Goal: Task Accomplishment & Management: Manage account settings

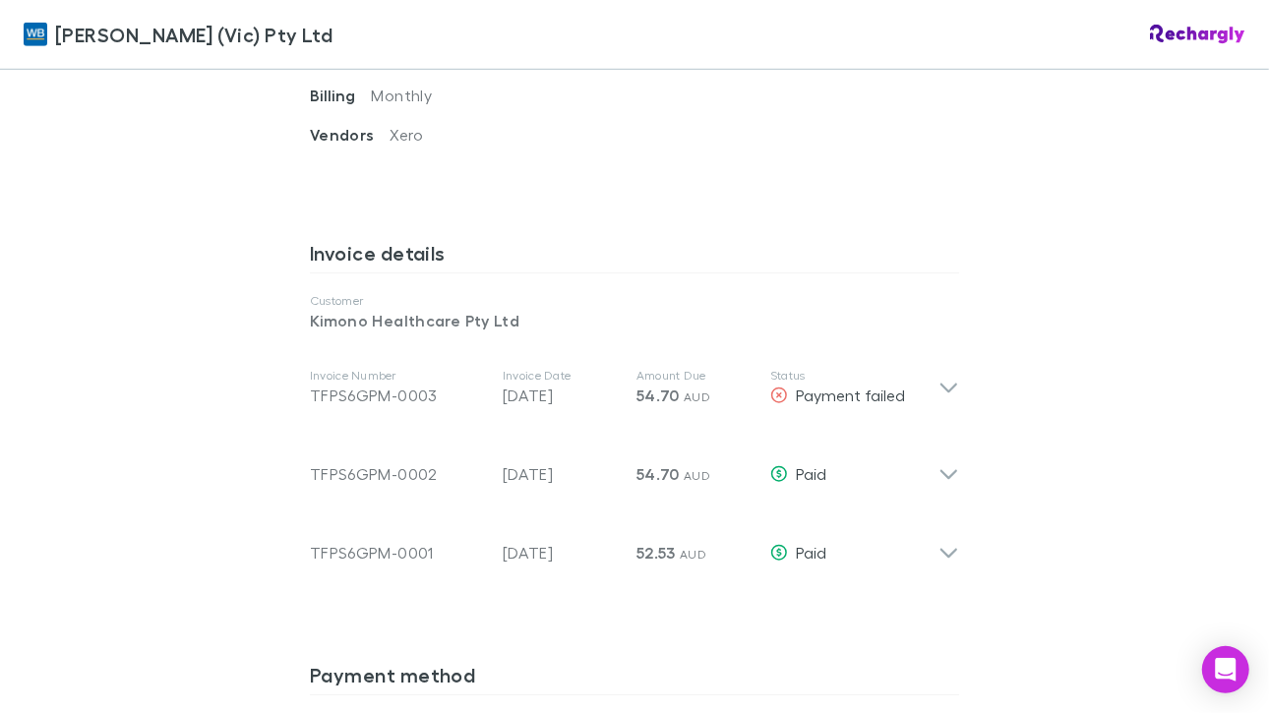
scroll to position [882, 0]
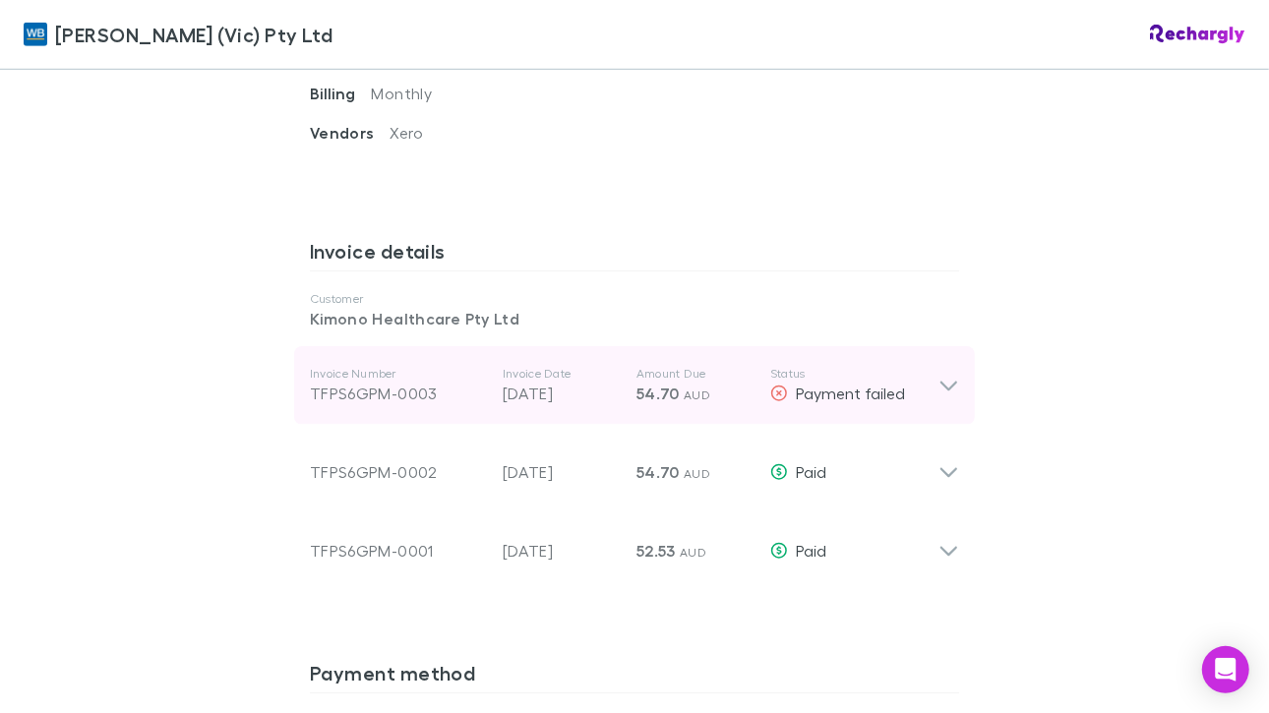
click at [941, 382] on icon at bounding box center [949, 387] width 17 height 10
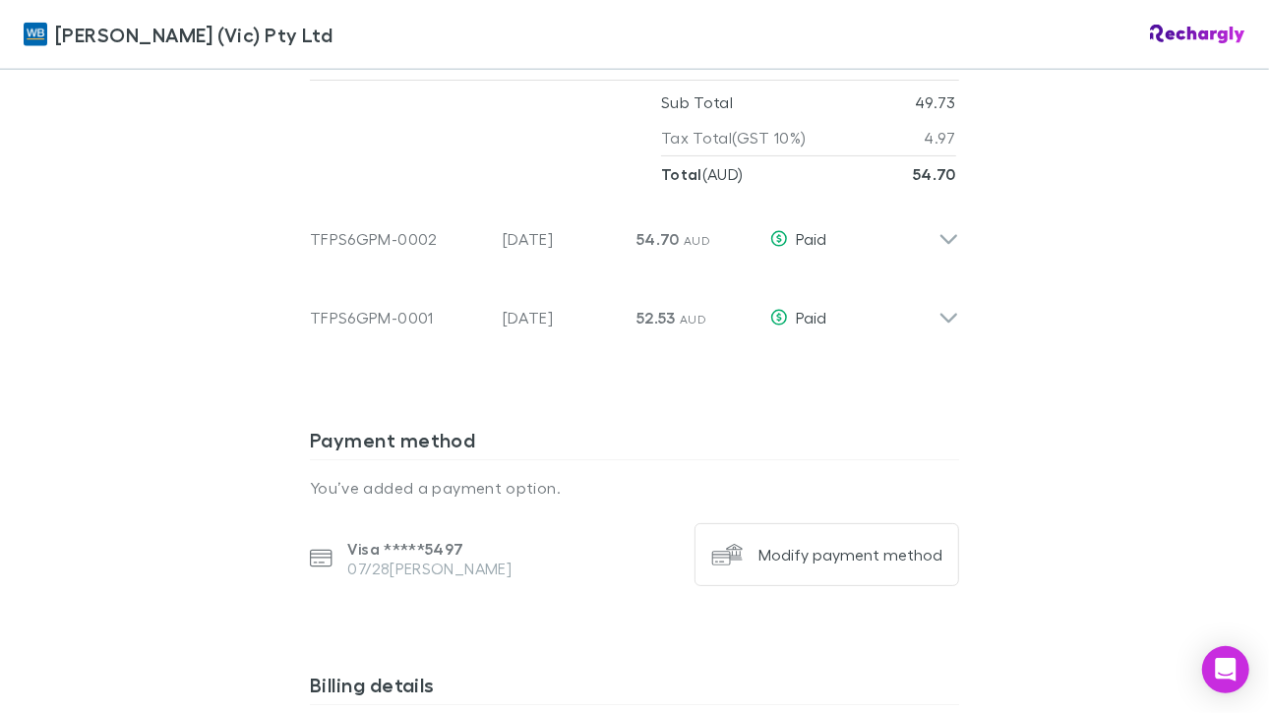
scroll to position [1440, 0]
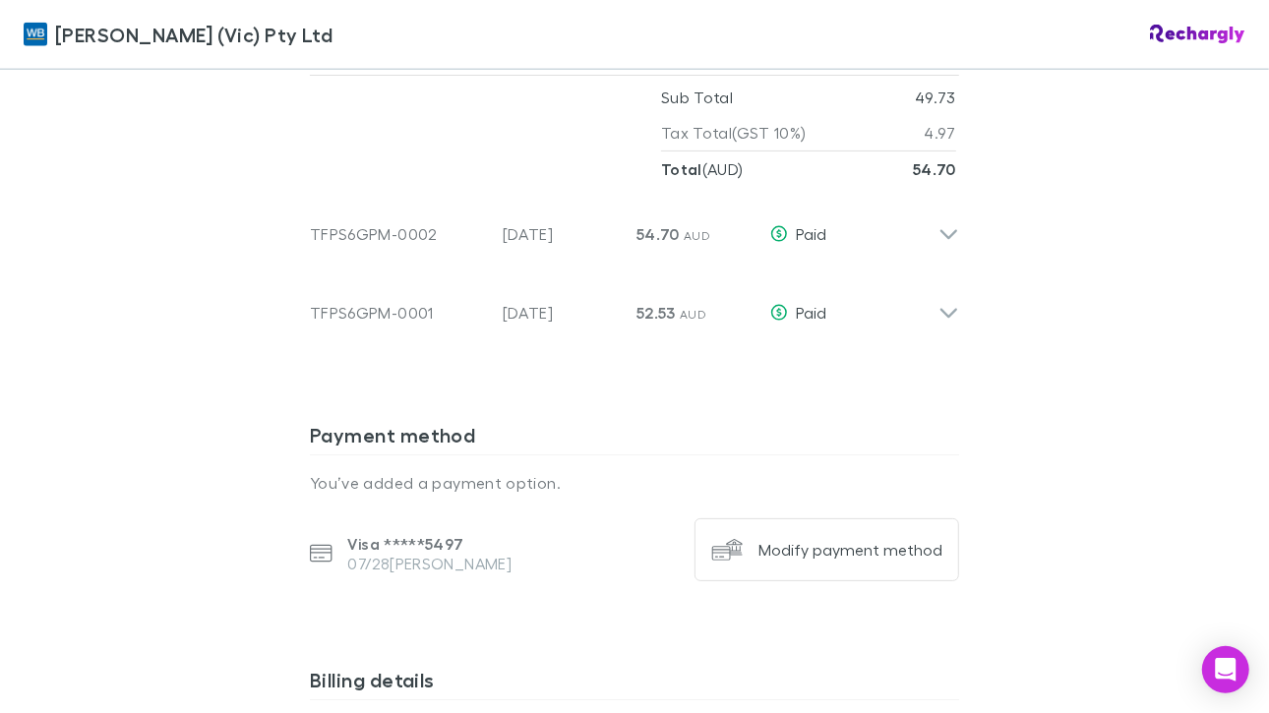
click at [413, 545] on p "Visa ***** 5497" at bounding box center [430, 544] width 164 height 20
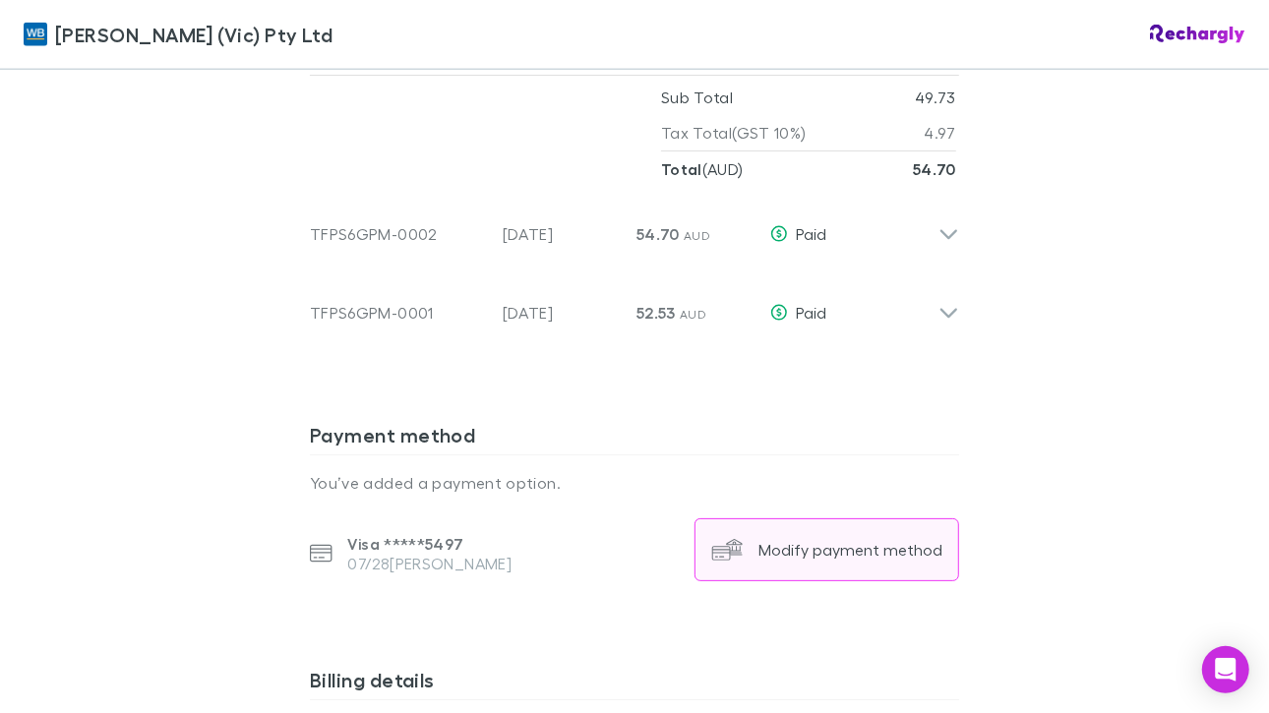
click at [854, 545] on div "Modify payment method" at bounding box center [851, 550] width 184 height 20
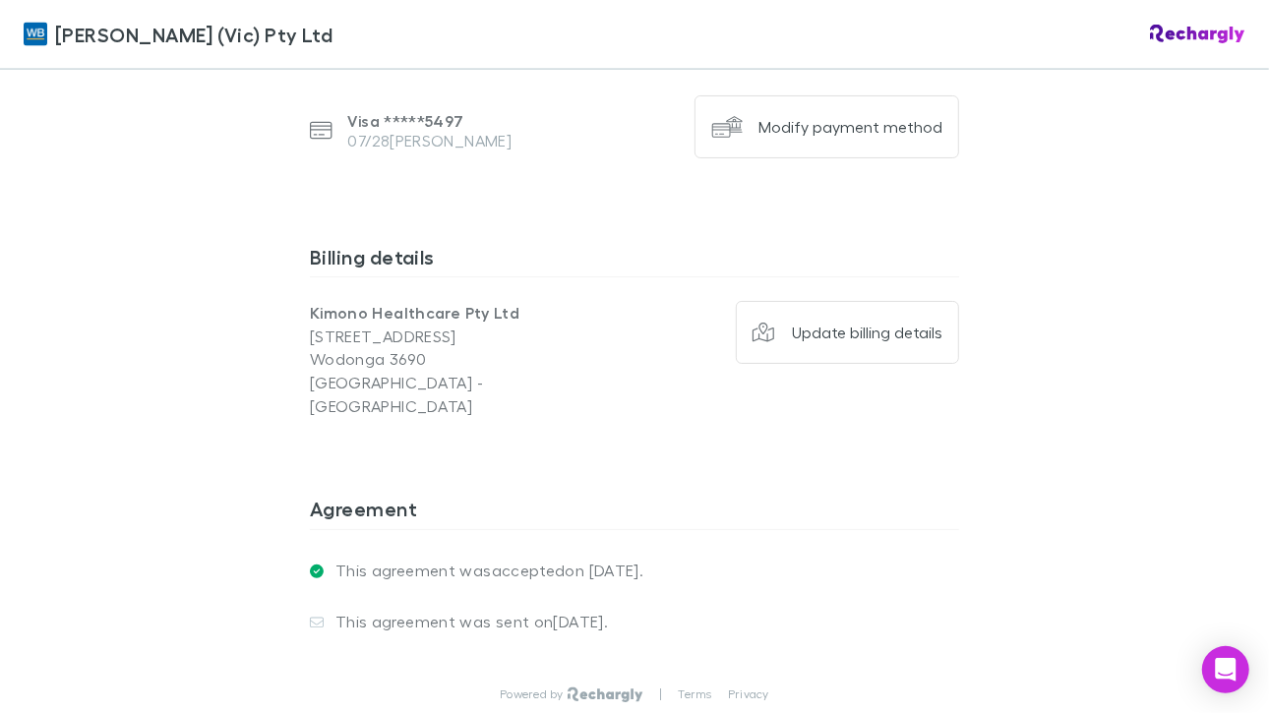
scroll to position [1877, 0]
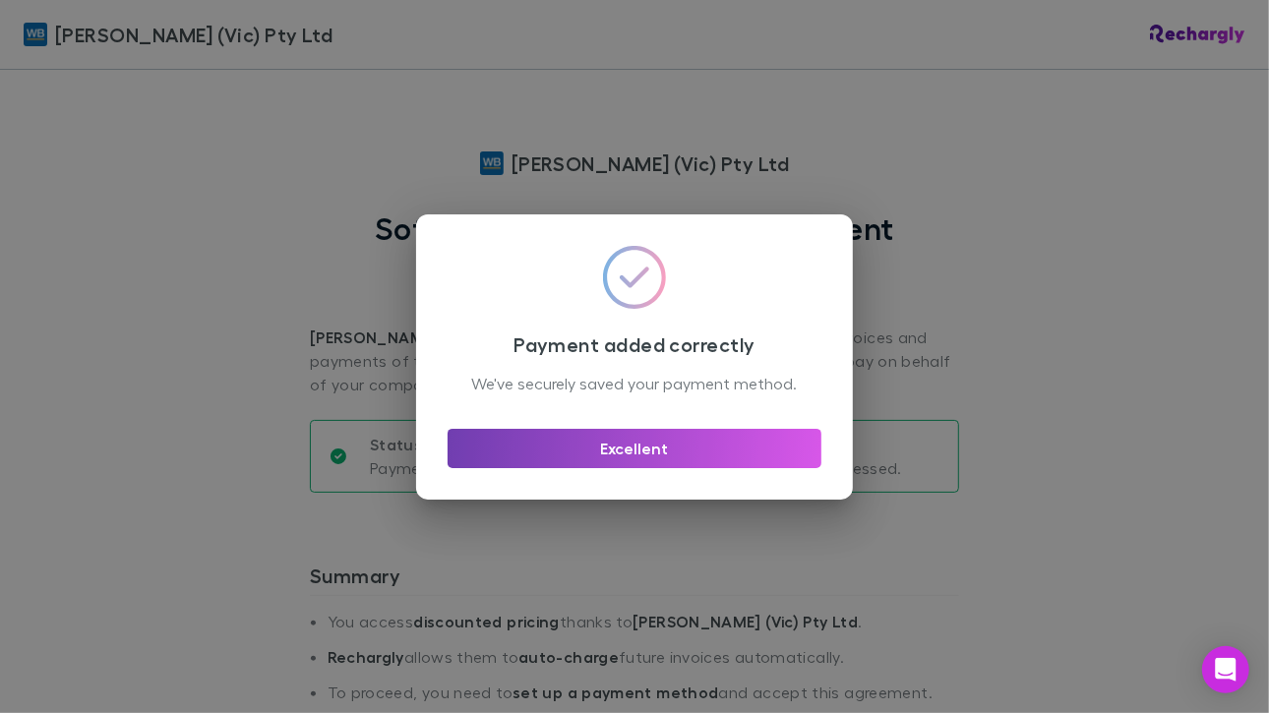
click at [635, 460] on button "Excellent" at bounding box center [635, 448] width 374 height 39
